Goal: Information Seeking & Learning: Learn about a topic

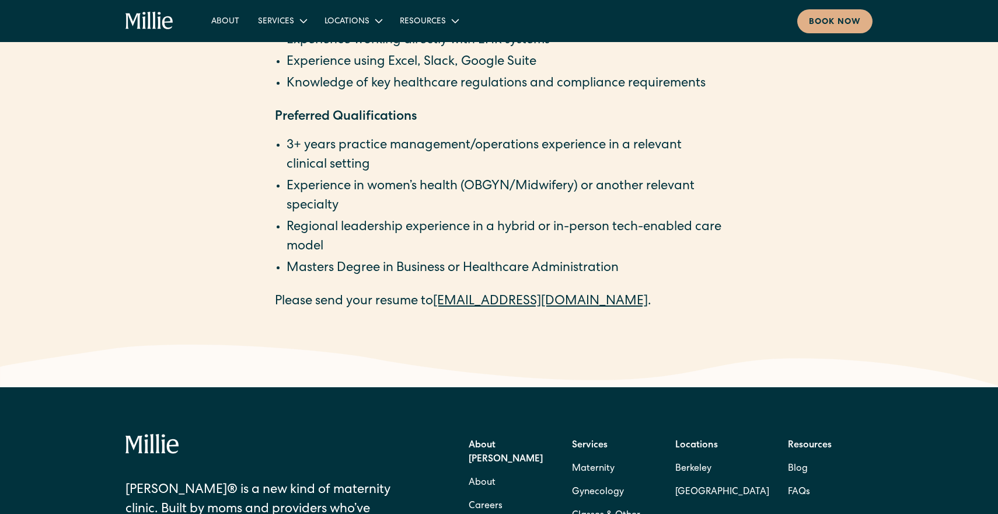
scroll to position [2053, 0]
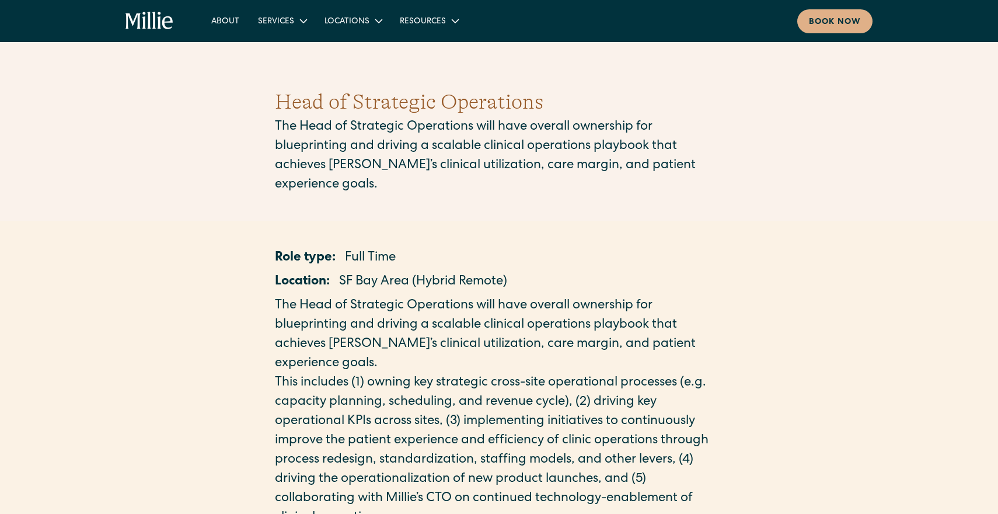
click at [361, 109] on h1 "Head of Strategic Operations" at bounding box center [499, 102] width 448 height 32
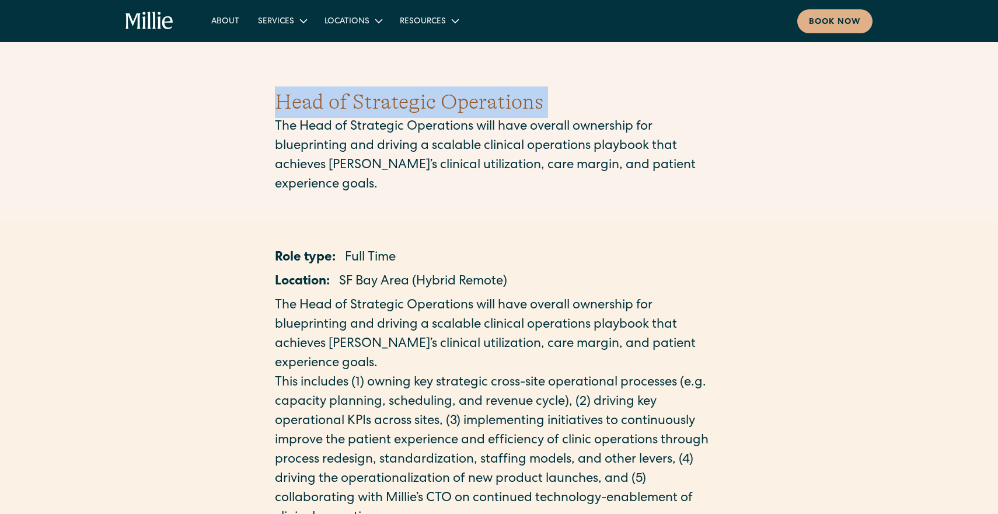
click at [361, 109] on h1 "Head of Strategic Operations" at bounding box center [499, 102] width 448 height 32
copy h1 "Head of Strategic Operations"
